Goal: Information Seeking & Learning: Learn about a topic

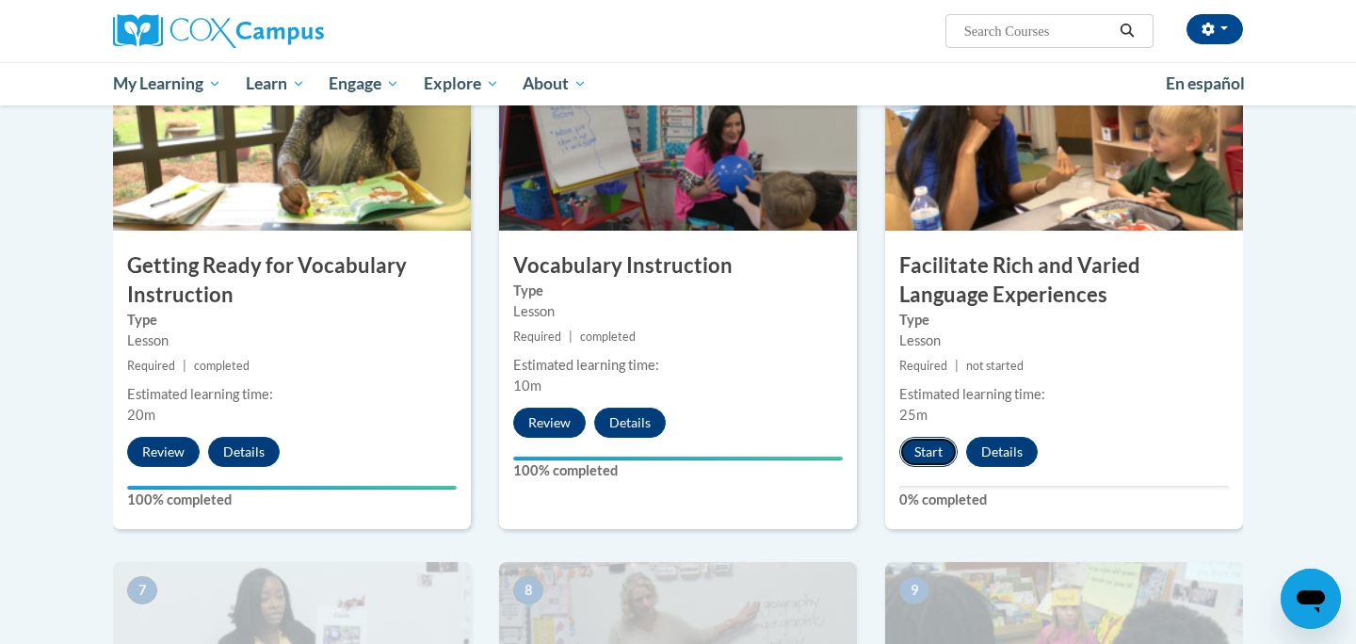
click at [924, 452] on button "Start" at bounding box center [928, 452] width 58 height 30
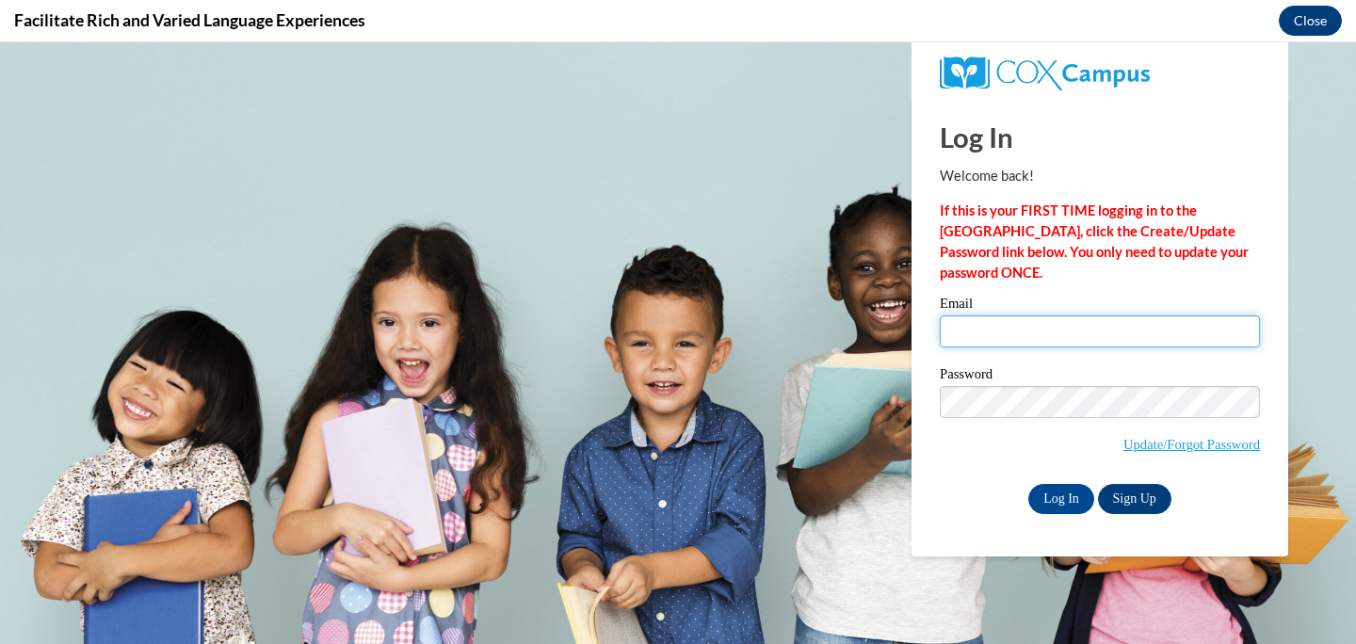
click at [1086, 334] on input "Email" at bounding box center [1100, 331] width 320 height 32
type input "shopp@sasd.net"
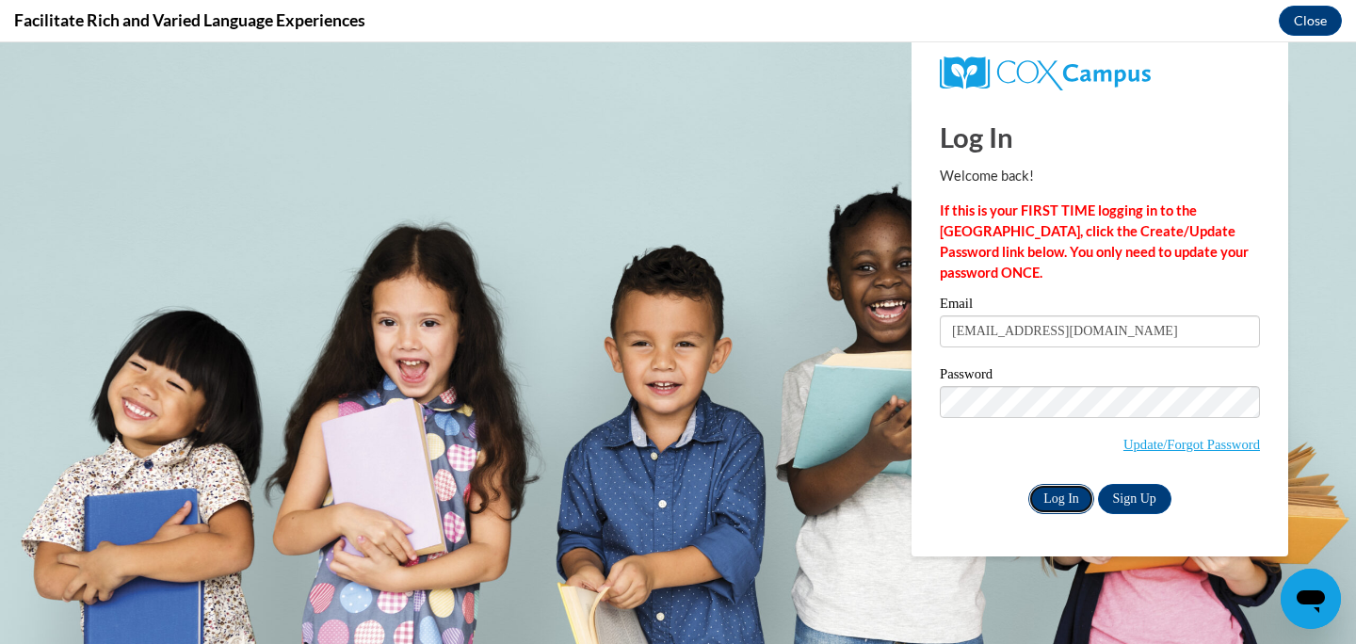
click at [1056, 493] on input "Log In" at bounding box center [1061, 499] width 66 height 30
